Goal: Complete application form: Complete application form

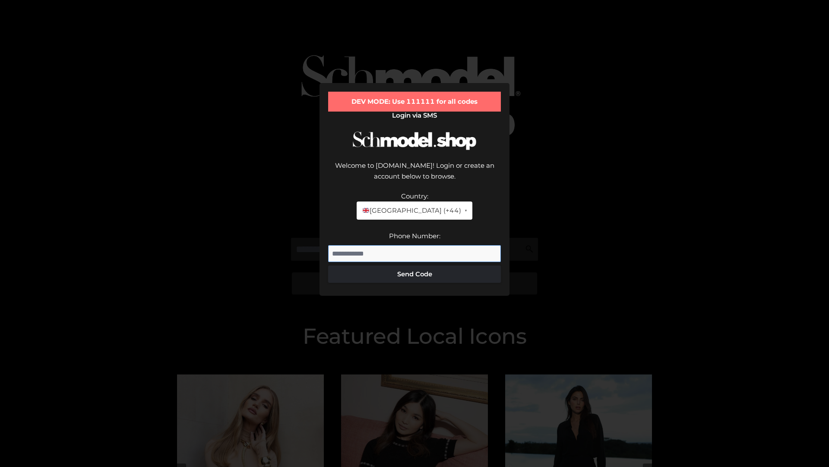
click at [415, 245] on input "Phone Number:" at bounding box center [414, 253] width 173 height 17
type input "**********"
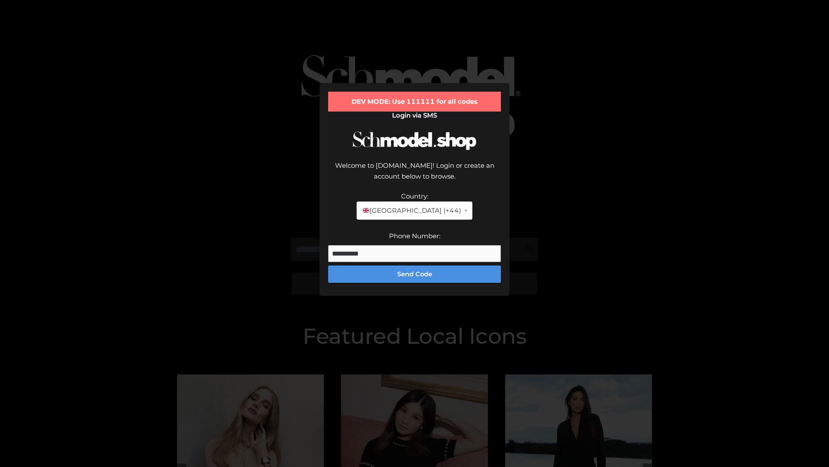
click at [415, 265] on button "Send Code" at bounding box center [414, 273] width 173 height 17
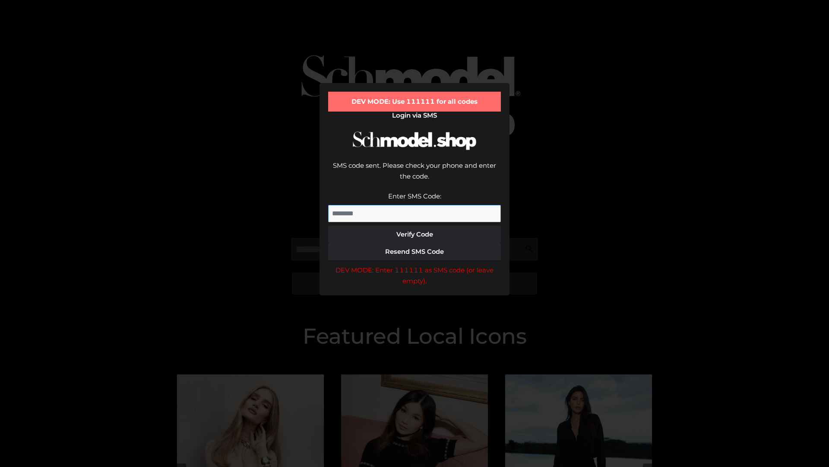
click at [415, 205] on input "Enter SMS Code:" at bounding box center [414, 213] width 173 height 17
type input "******"
click at [415, 226] on button "Verify Code" at bounding box center [414, 234] width 173 height 17
click at [415, 264] on div "DEV MODE: Enter 111111 as SMS code (or leave empty)." at bounding box center [414, 275] width 173 height 22
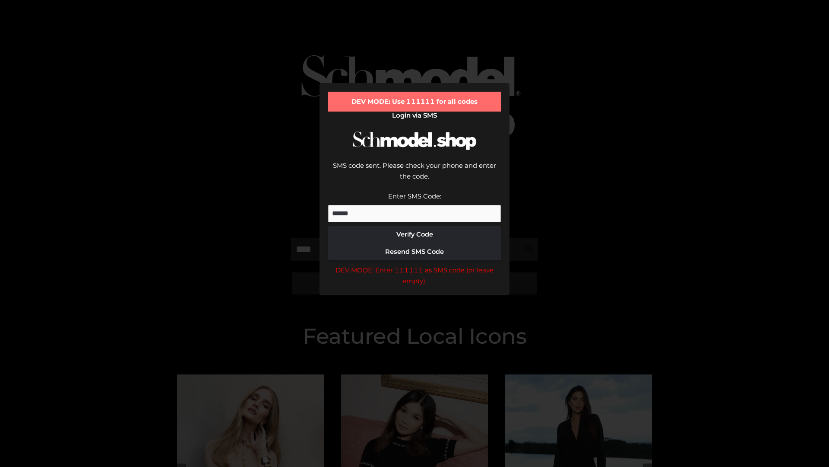
click at [415, 264] on div "DEV MODE: Enter 111111 as SMS code (or leave empty)." at bounding box center [414, 275] width 173 height 22
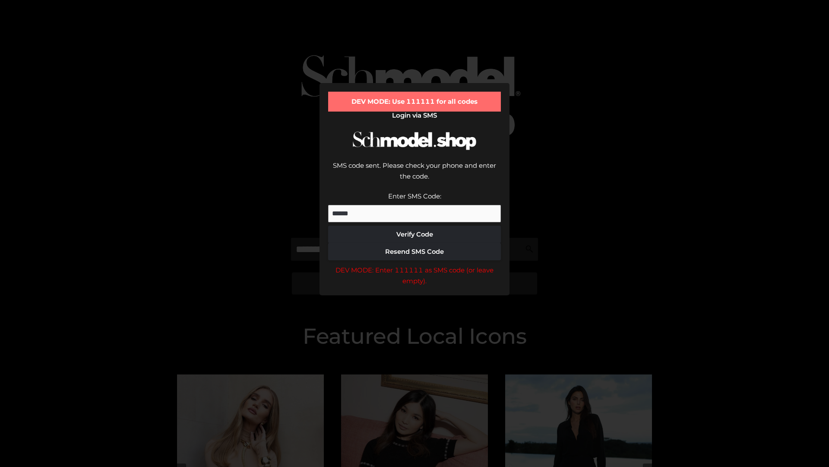
click at [415, 264] on div "DEV MODE: Enter 111111 as SMS code (or leave empty)." at bounding box center [414, 275] width 173 height 22
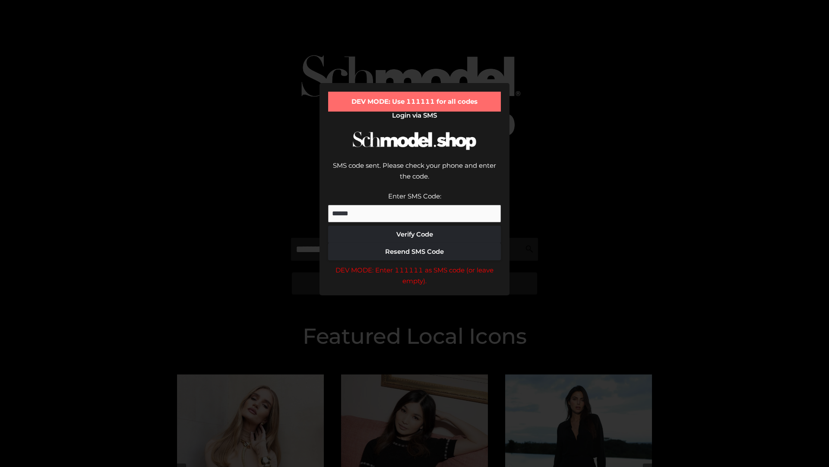
click at [415, 264] on div "DEV MODE: Enter 111111 as SMS code (or leave empty)." at bounding box center [414, 275] width 173 height 22
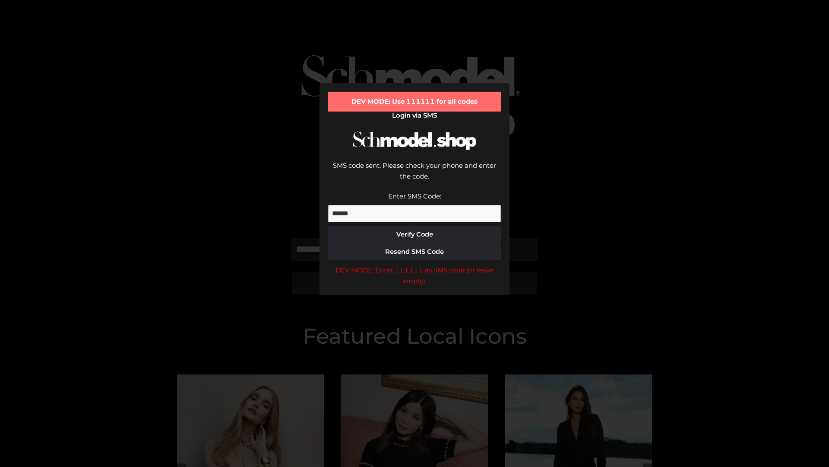
click at [415, 264] on div "DEV MODE: Enter 111111 as SMS code (or leave empty)." at bounding box center [414, 275] width 173 height 22
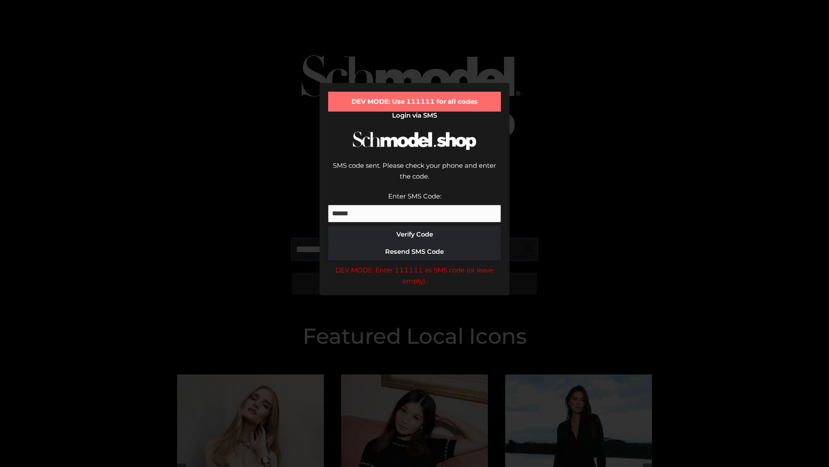
scroll to position [0, 0]
click at [415, 264] on div "DEV MODE: Enter 111111 as SMS code (or leave empty)." at bounding box center [414, 275] width 173 height 22
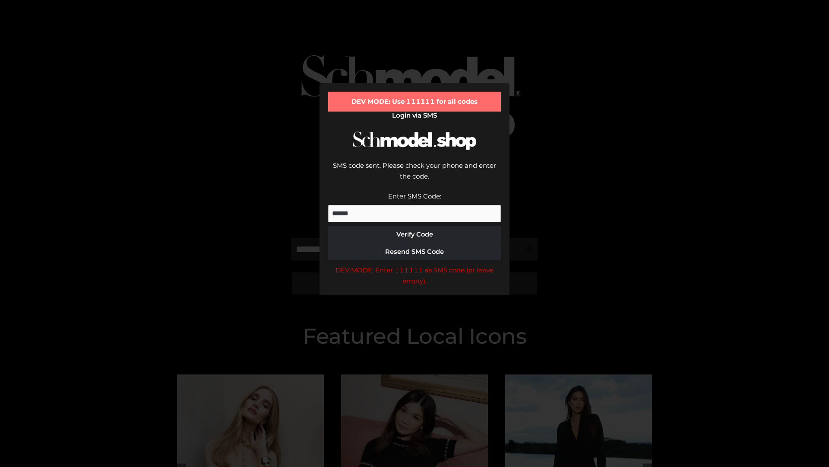
click at [415, 264] on div "DEV MODE: Enter 111111 as SMS code (or leave empty)." at bounding box center [414, 275] width 173 height 22
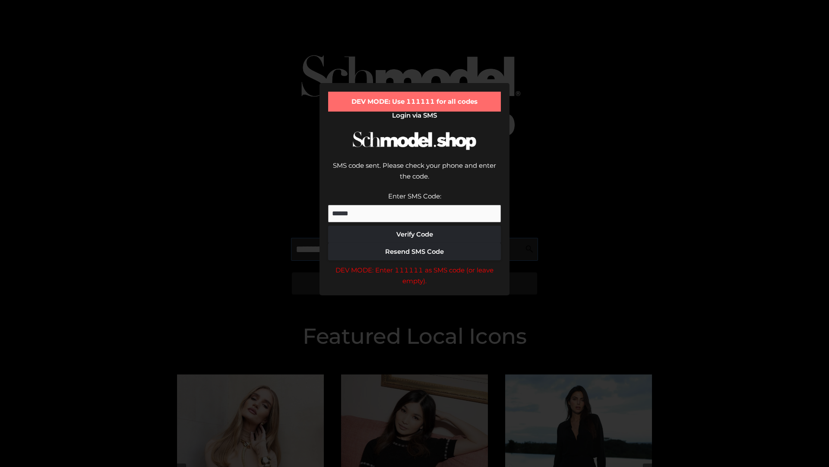
scroll to position [0, 53]
click at [415, 264] on div "DEV MODE: Enter 111111 as SMS code (or leave empty)." at bounding box center [414, 275] width 173 height 22
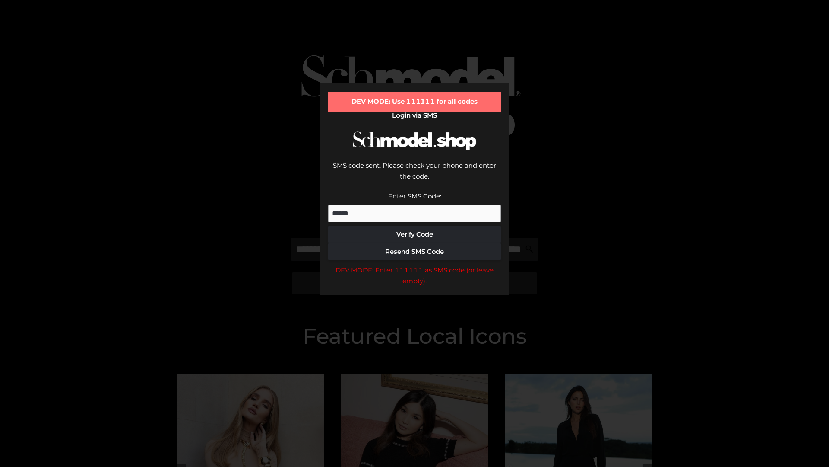
click at [415, 264] on div "DEV MODE: Enter 111111 as SMS code (or leave empty)." at bounding box center [414, 275] width 173 height 22
type input "**********"
click at [415, 264] on div "DEV MODE: Enter 111111 as SMS code (or leave empty)." at bounding box center [414, 275] width 173 height 22
